Goal: Task Accomplishment & Management: Manage account settings

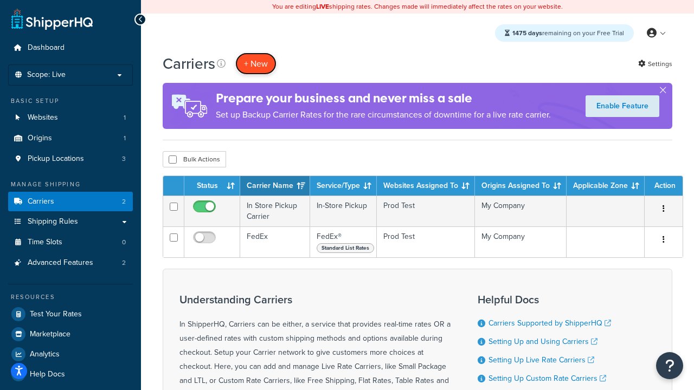
click at [256, 63] on button "+ New" at bounding box center [255, 64] width 41 height 22
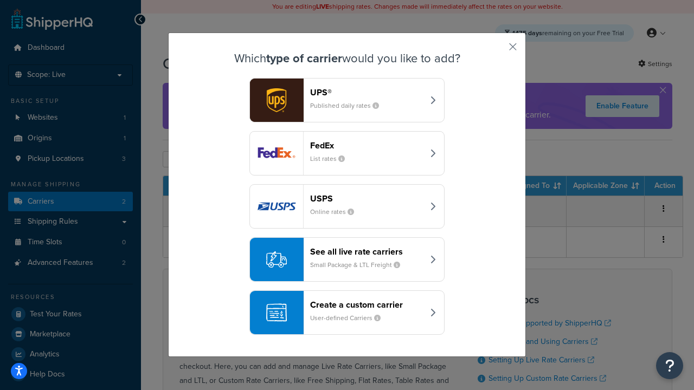
click at [347, 153] on div "FedEx List rates" at bounding box center [366, 153] width 113 height 26
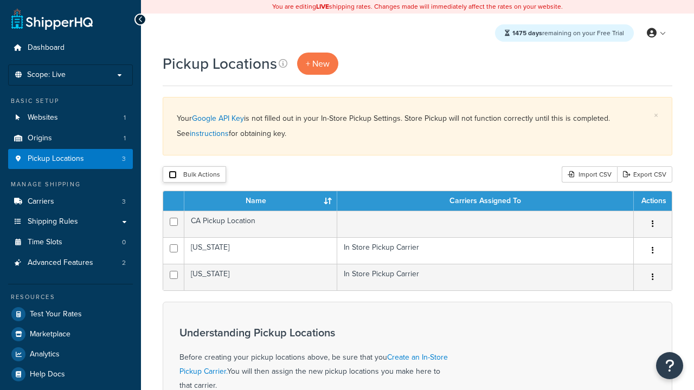
click at [172, 175] on input "checkbox" at bounding box center [173, 175] width 8 height 8
checkbox input "true"
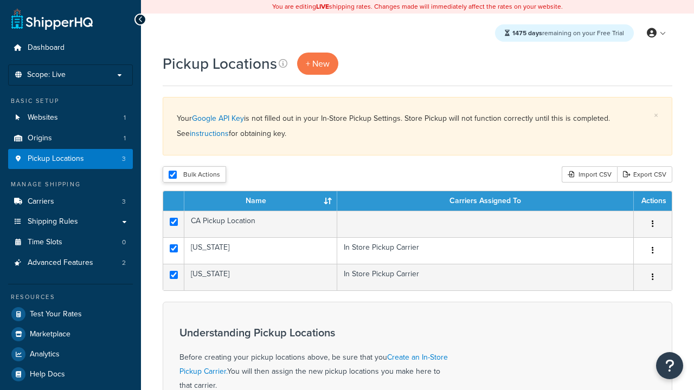
click at [0, 0] on button "Delete" at bounding box center [0, 0] width 0 height 0
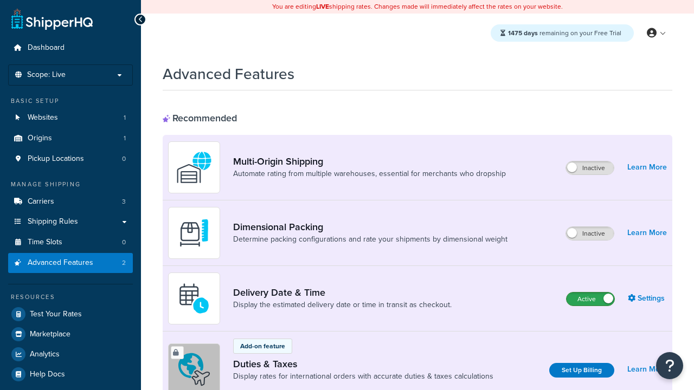
click at [591, 299] on label "Active" at bounding box center [591, 299] width 48 height 13
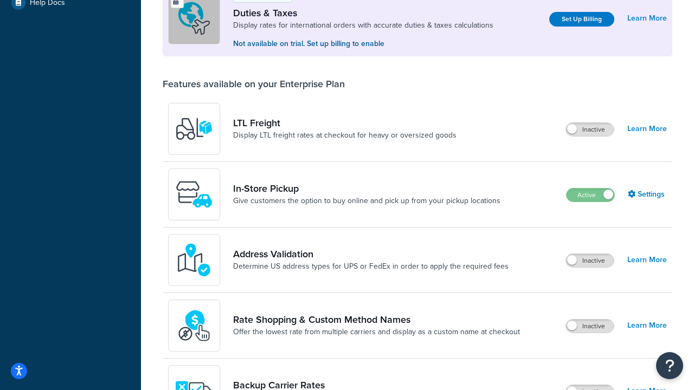
scroll to position [331, 0]
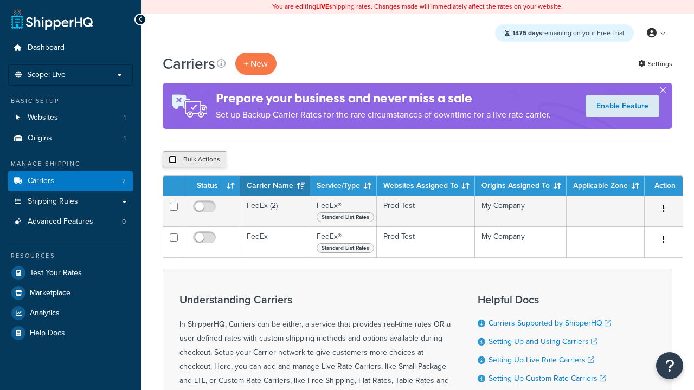
click at [172, 160] on input "checkbox" at bounding box center [173, 160] width 8 height 8
checkbox input "true"
click at [292, 160] on button "Delete" at bounding box center [289, 159] width 37 height 16
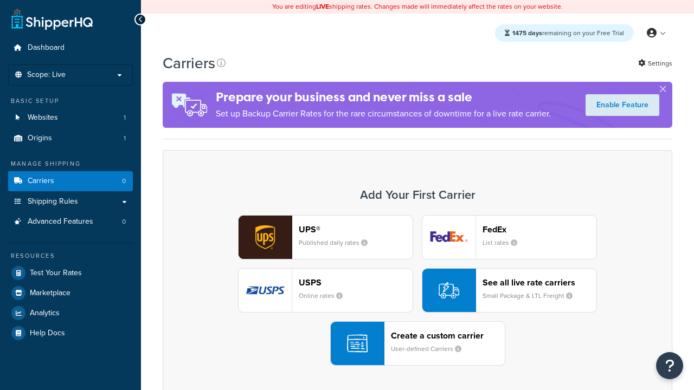
click at [418, 291] on div "UPS® Published daily rates FedEx List rates USPS Online rates See all live rate…" at bounding box center [417, 290] width 487 height 151
click at [540, 229] on header "FedEx" at bounding box center [540, 230] width 114 height 10
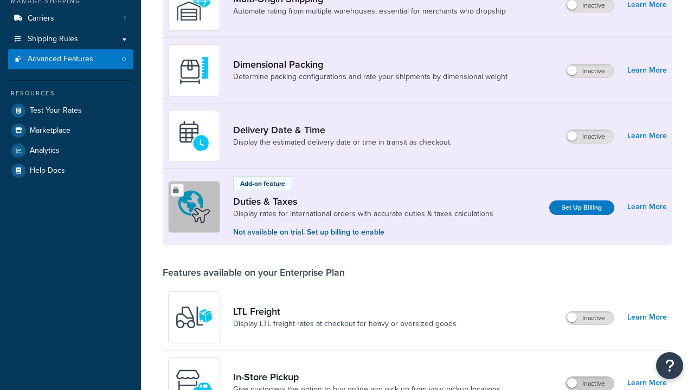
click at [590, 377] on label "Inactive" at bounding box center [590, 383] width 48 height 13
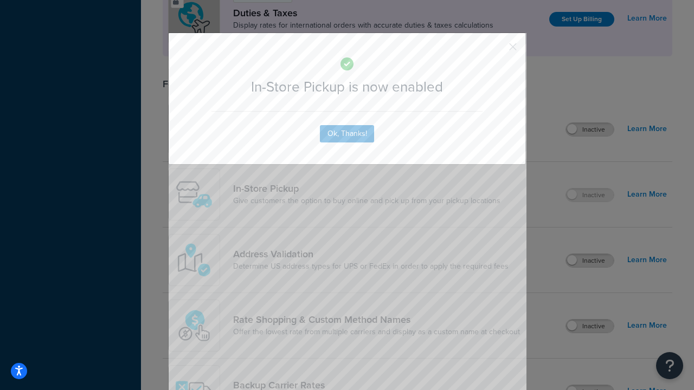
click at [497, 50] on button "button" at bounding box center [497, 50] width 3 height 3
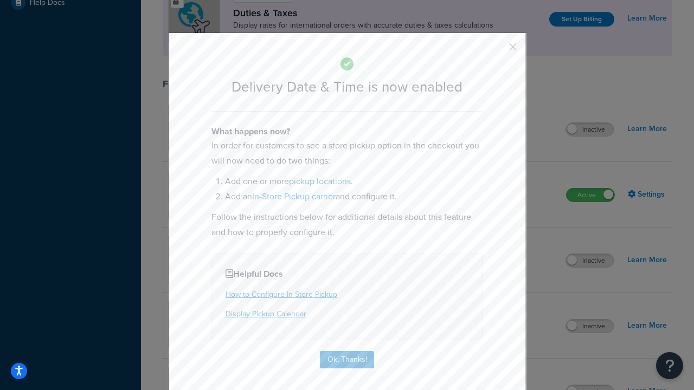
scroll to position [104, 0]
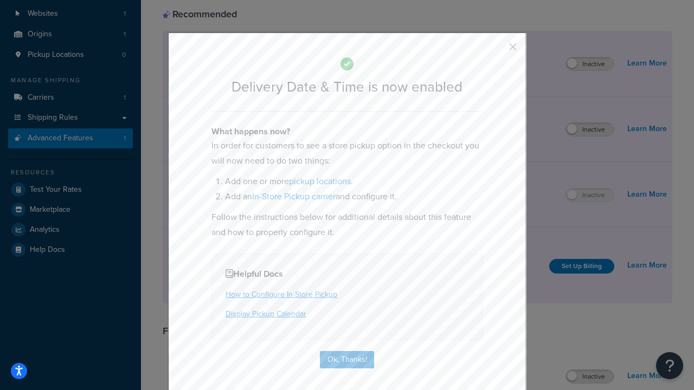
click at [497, 50] on button "button" at bounding box center [497, 50] width 3 height 3
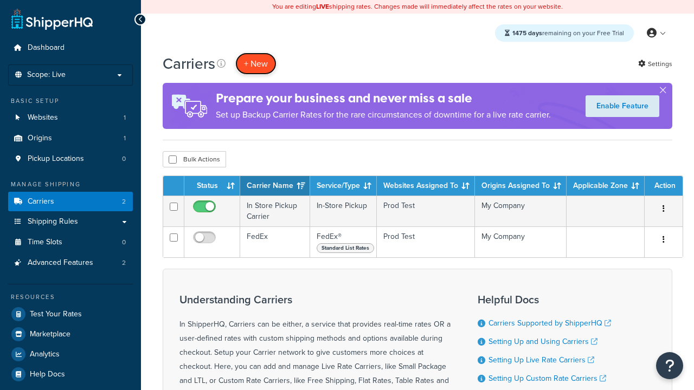
click at [256, 63] on button "+ New" at bounding box center [255, 64] width 41 height 22
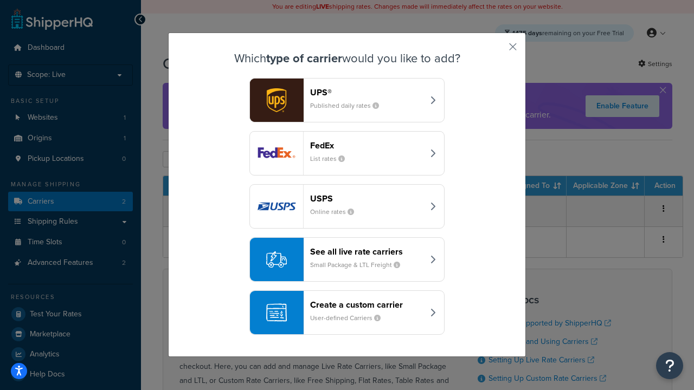
click at [347, 313] on div "Create a custom carrier User-defined Carriers" at bounding box center [366, 313] width 113 height 26
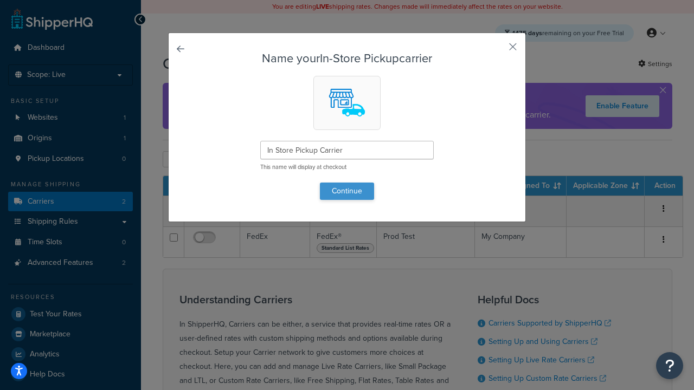
type input "In Store Pickup Carrier"
click at [347, 191] on button "Continue" at bounding box center [347, 191] width 54 height 17
